Goal: Task Accomplishment & Management: Use online tool/utility

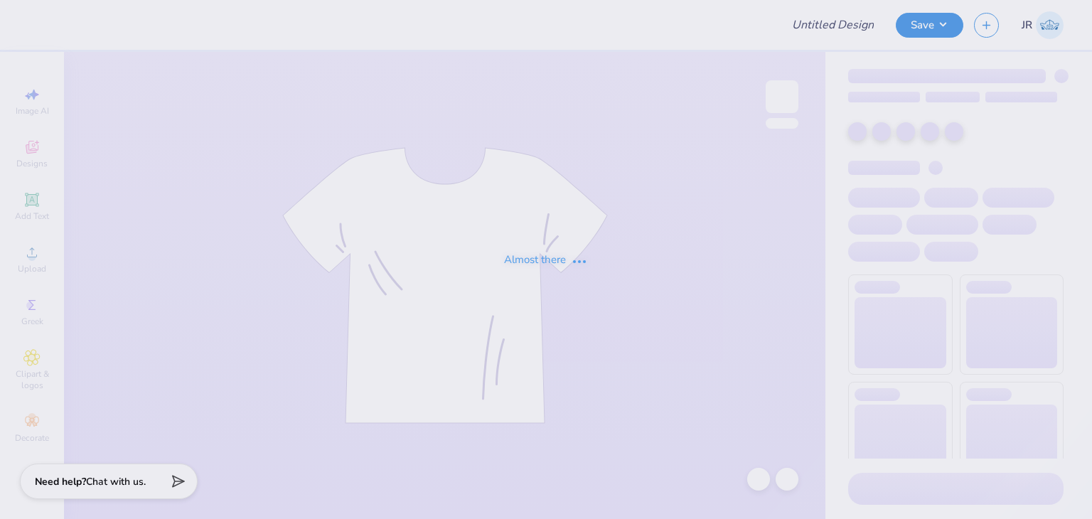
type input "MOCKUP CREWY"
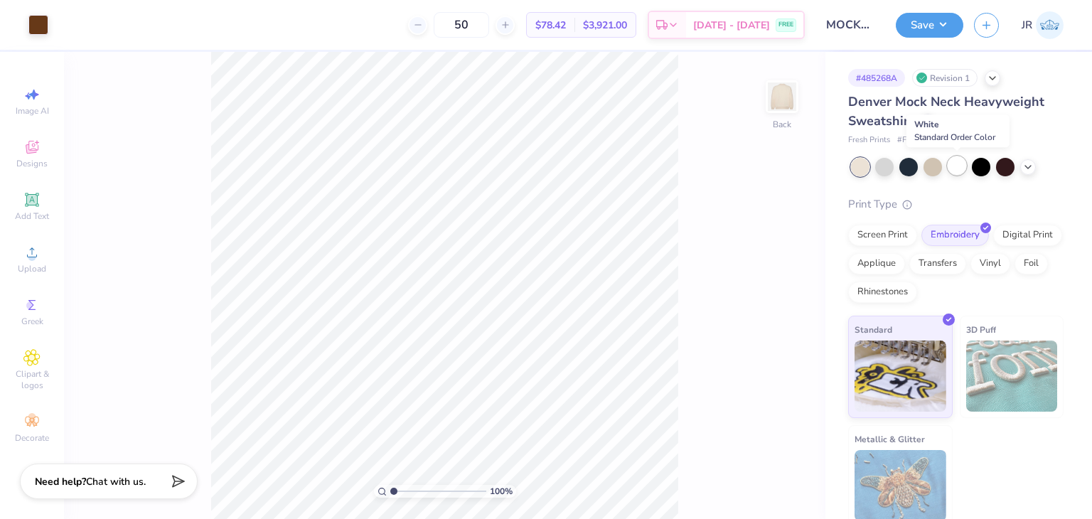
click at [961, 168] on div at bounding box center [957, 165] width 18 height 18
click at [1027, 163] on icon at bounding box center [1027, 165] width 11 height 11
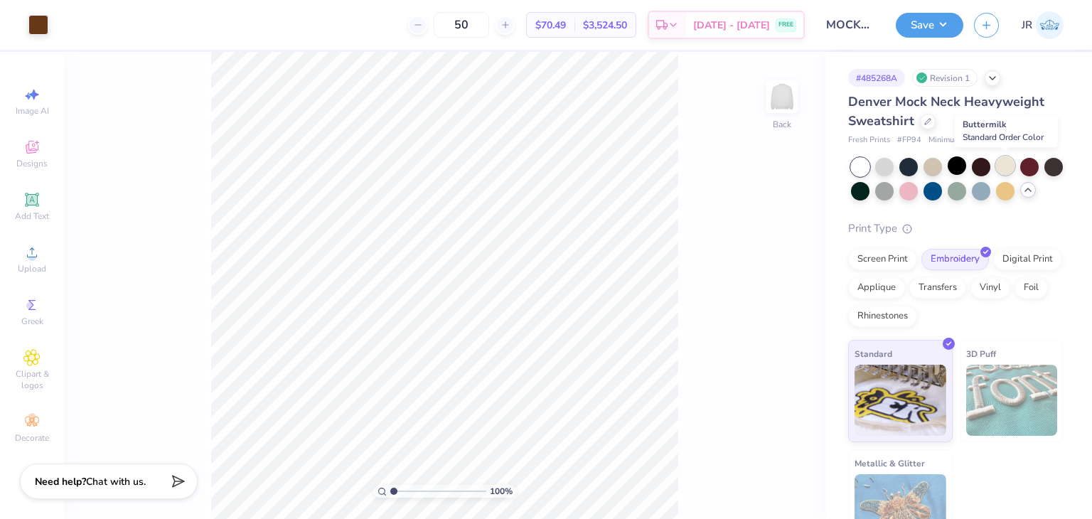
click at [1003, 171] on div at bounding box center [1005, 165] width 18 height 18
click at [964, 166] on div at bounding box center [957, 165] width 18 height 18
click at [489, 26] on input "50" at bounding box center [461, 25] width 55 height 26
type input "5"
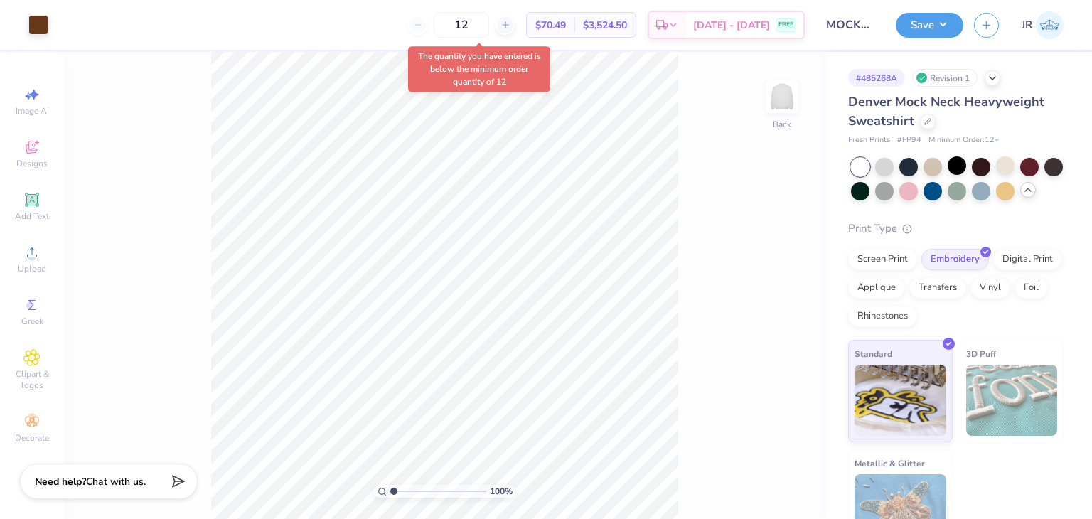
click at [540, 63] on body "Art colors 12 $70.49 Per Item $3,524.50 Total Est. Delivery [DATE] - [DATE] FRE…" at bounding box center [546, 259] width 1092 height 519
click at [497, 18] on input "12" at bounding box center [469, 25] width 55 height 26
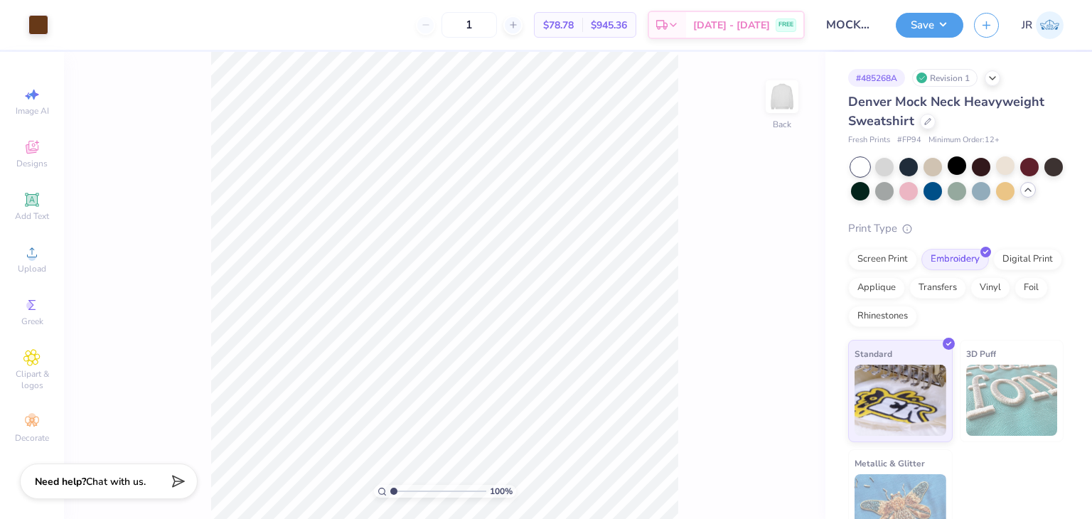
type input "12"
click at [933, 31] on button "Save" at bounding box center [930, 23] width 68 height 25
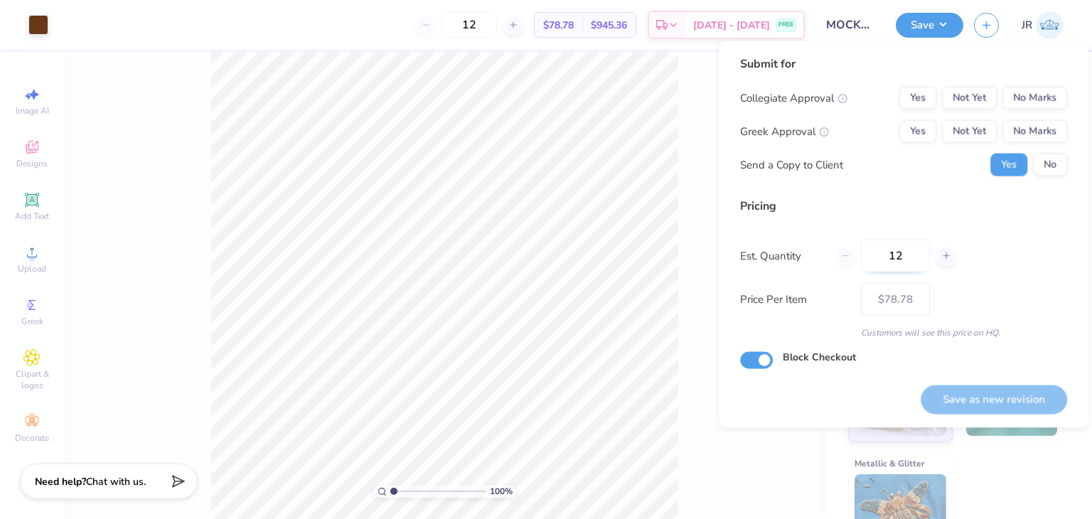
click at [910, 257] on input "12" at bounding box center [895, 256] width 69 height 33
type input "1"
type input "0"
type input "050"
type input "50"
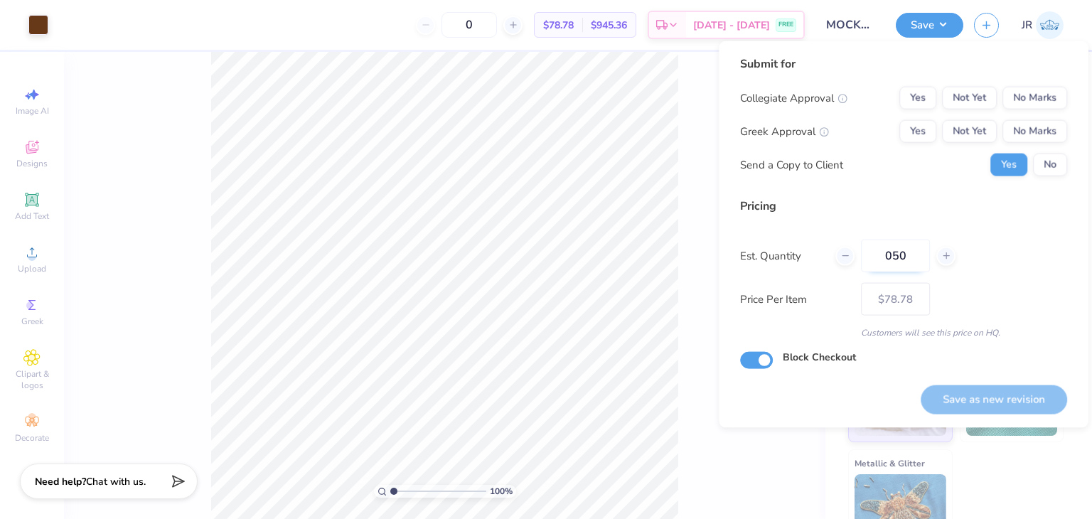
type input "– –"
type input "050"
click at [1030, 106] on button "No Marks" at bounding box center [1034, 98] width 65 height 23
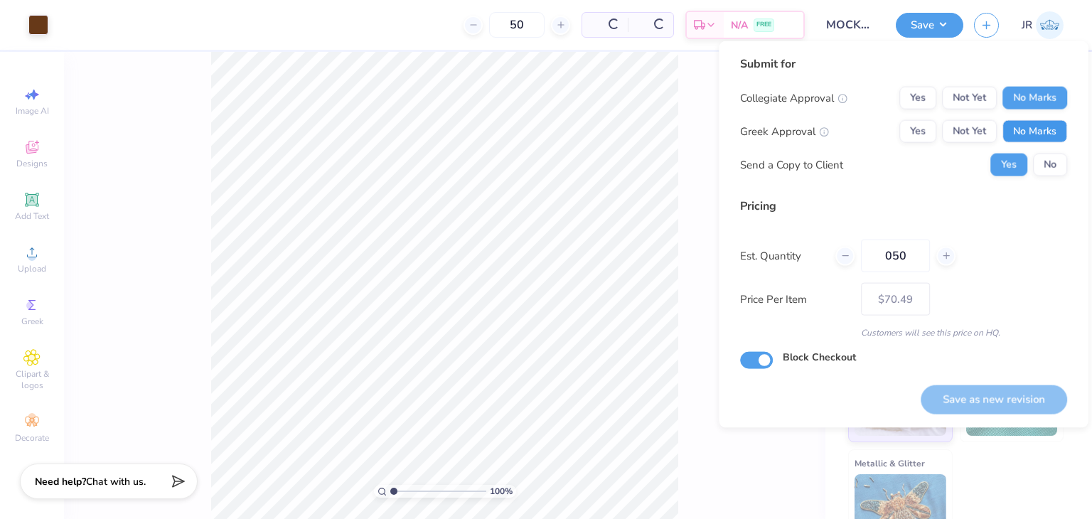
click at [1031, 122] on button "No Marks" at bounding box center [1034, 131] width 65 height 23
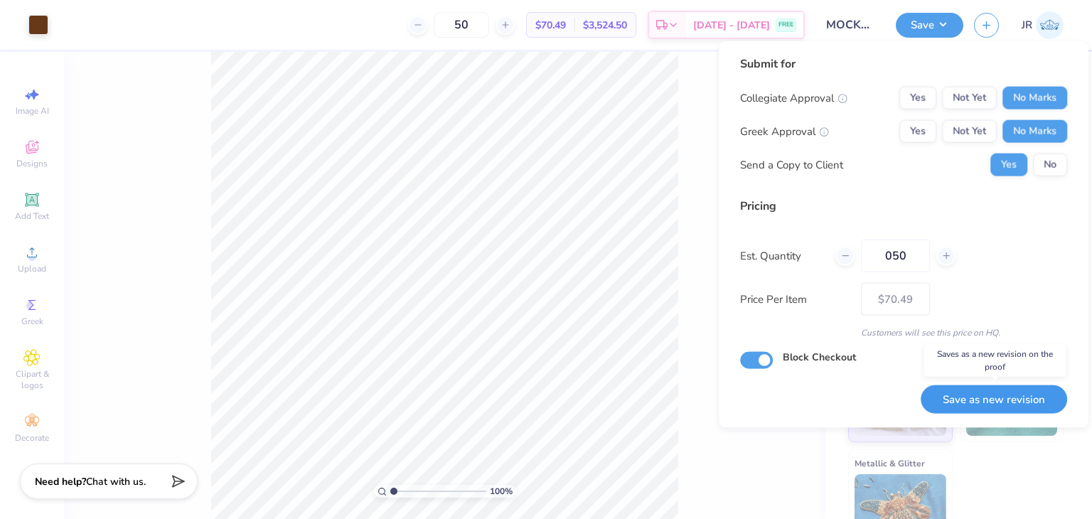
click at [963, 402] on button "Save as new revision" at bounding box center [994, 399] width 146 height 29
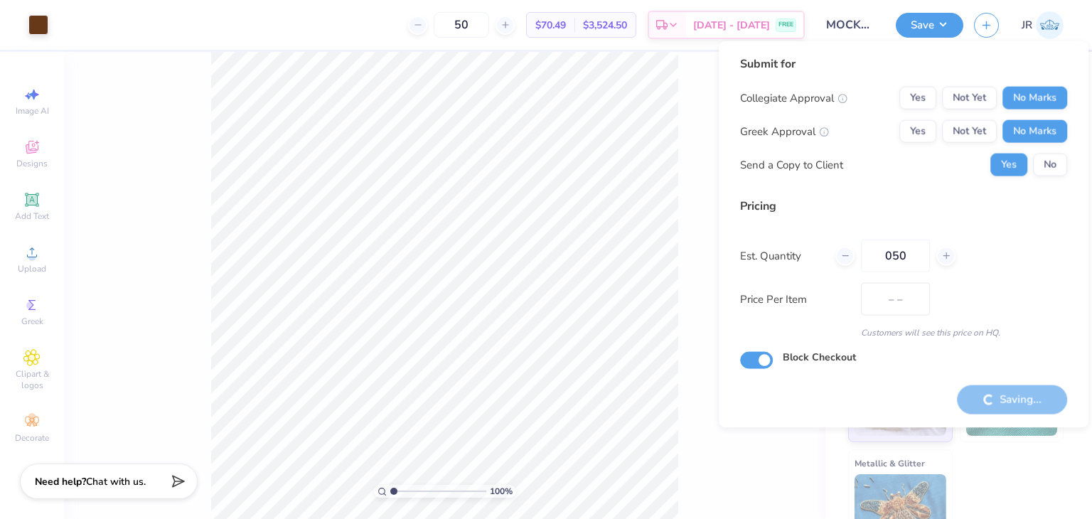
type input "$70.49"
